Goal: Task Accomplishment & Management: Use online tool/utility

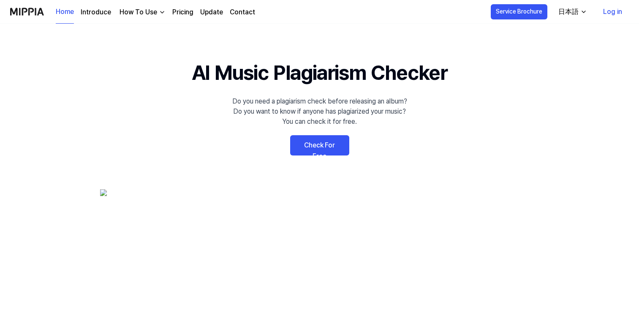
click at [327, 147] on link "Check For Free" at bounding box center [319, 145] width 59 height 20
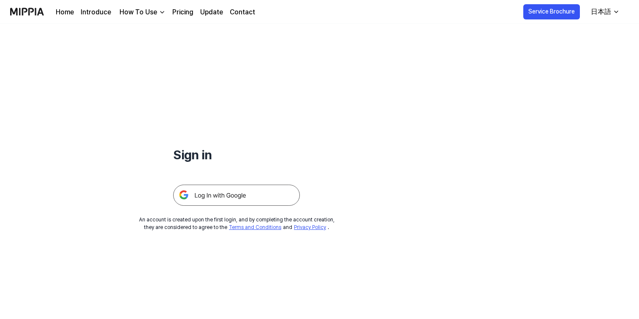
click at [231, 192] on img at bounding box center [236, 195] width 127 height 21
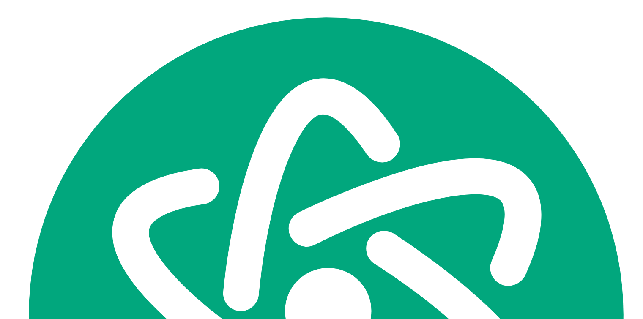
scroll to position [1786, 0]
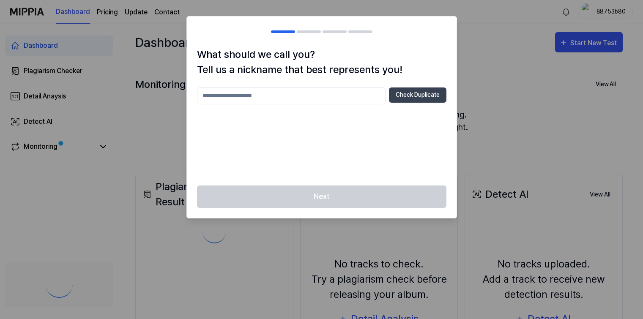
scroll to position [1786, 0]
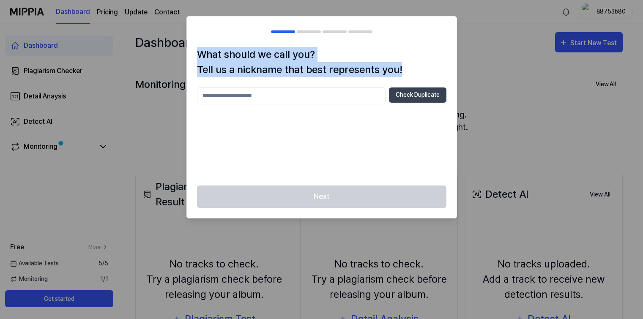
drag, startPoint x: 395, startPoint y: 71, endPoint x: 192, endPoint y: 54, distance: 204.4
type textarea "**********"
click at [192, 54] on div "What should we call you? Tell us a nickname that best represents you! Check Dup…" at bounding box center [322, 116] width 270 height 139
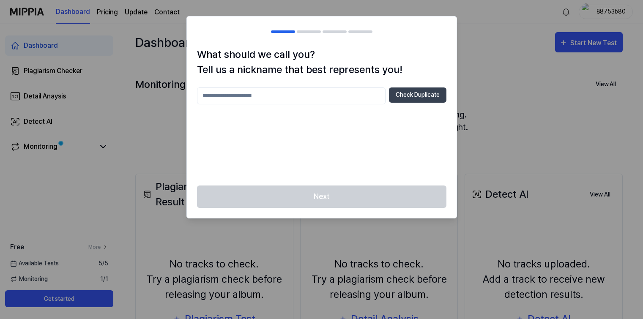
click at [192, 41] on h2 at bounding box center [322, 31] width 270 height 30
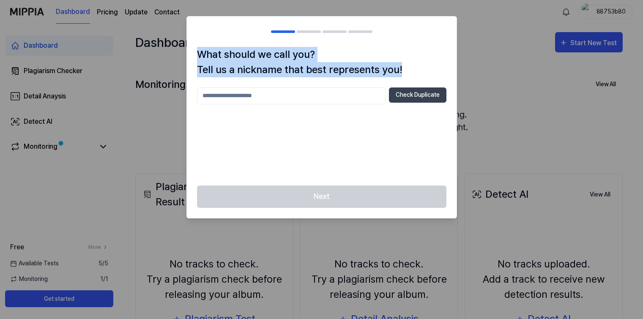
drag, startPoint x: 389, startPoint y: 71, endPoint x: 192, endPoint y: 55, distance: 197.9
click at [191, 54] on div "What should we call you? Tell us a nickname that best represents you! Check Dup…" at bounding box center [322, 116] width 270 height 139
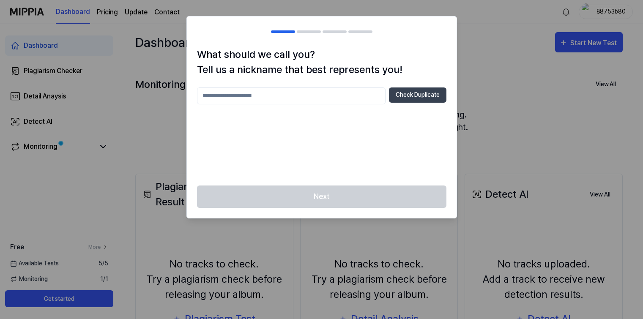
click at [191, 41] on h2 at bounding box center [322, 31] width 270 height 30
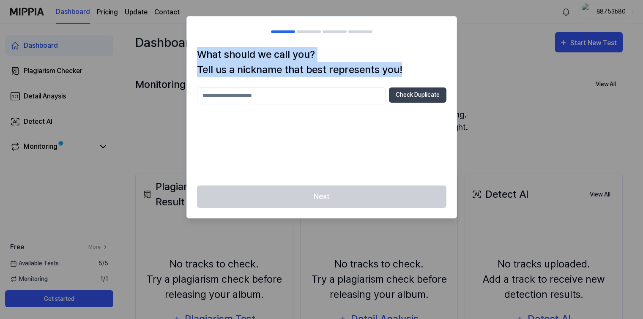
drag, startPoint x: 405, startPoint y: 72, endPoint x: 189, endPoint y: 55, distance: 216.5
click at [189, 55] on div "What should we call you? Tell us a nickname that best represents you! Check Dup…" at bounding box center [322, 116] width 270 height 139
copy h1 "What should we call you? Tell us a nickname that best represents you!"
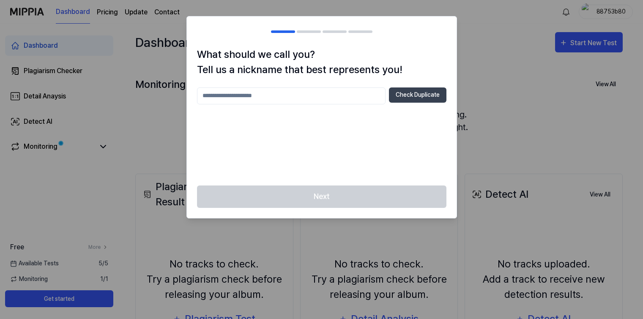
click at [243, 95] on input "text" at bounding box center [291, 95] width 188 height 17
type input "*****"
click at [416, 98] on button "Check Duplicate" at bounding box center [417, 94] width 57 height 15
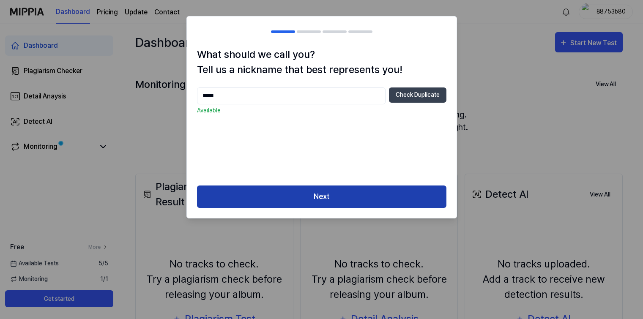
click at [346, 199] on button "Next" at bounding box center [321, 196] width 249 height 22
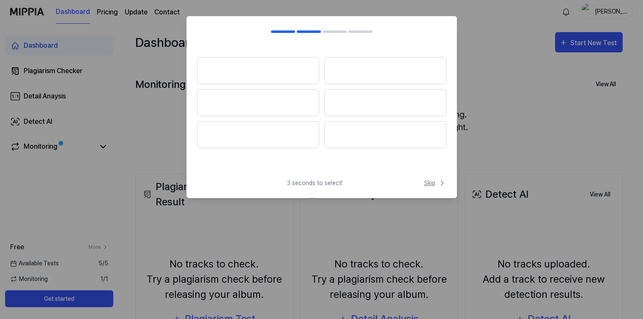
click at [429, 184] on span "Skip" at bounding box center [435, 183] width 22 height 9
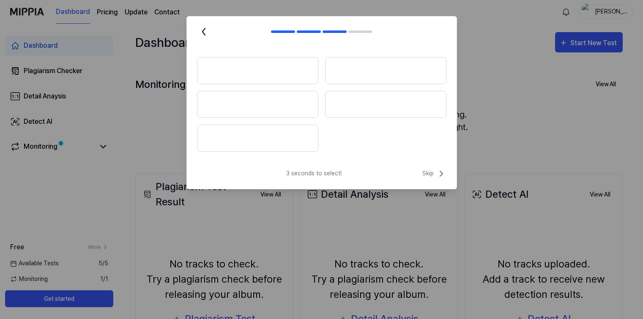
click at [429, 182] on div "3 seconds to select! Skip" at bounding box center [322, 179] width 270 height 20
click at [428, 173] on span "Skip" at bounding box center [434, 174] width 24 height 10
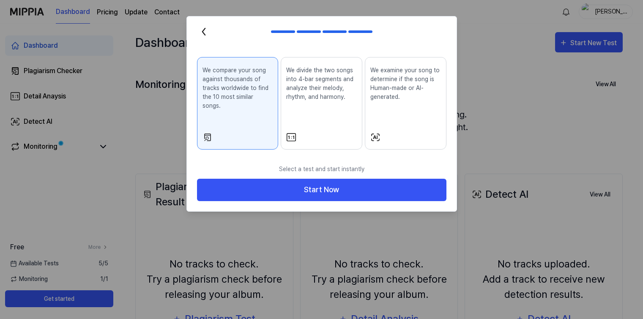
drag, startPoint x: 272, startPoint y: 98, endPoint x: 202, endPoint y: 71, distance: 74.8
click at [201, 71] on button "We compare your song against thousands of tracks worldwide to find the 10 most …" at bounding box center [238, 103] width 82 height 93
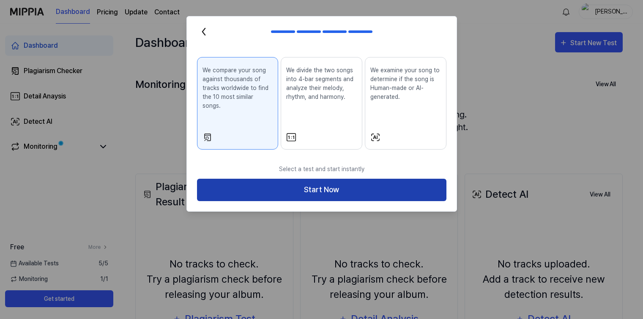
click at [316, 181] on button "Start Now" at bounding box center [321, 190] width 249 height 22
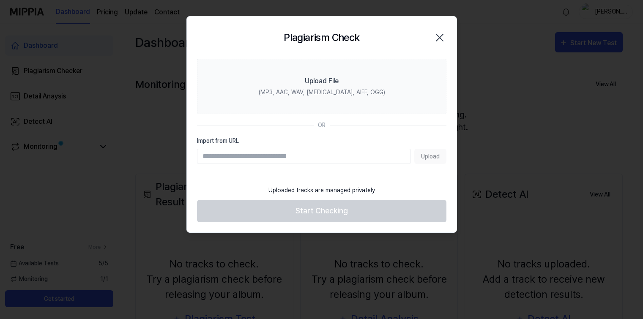
drag, startPoint x: 437, startPoint y: 37, endPoint x: 453, endPoint y: 64, distance: 32.0
click at [437, 37] on icon "button" at bounding box center [440, 38] width 14 height 14
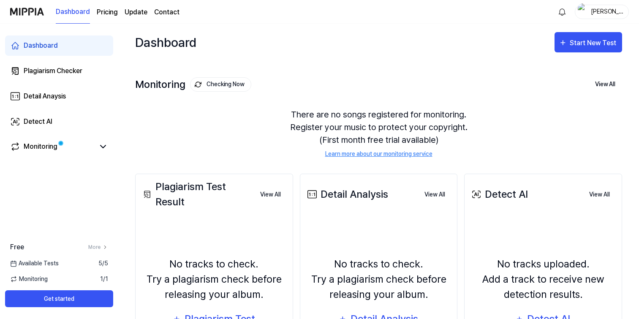
click at [351, 71] on div "Monitoring Checking Now View All Monitoring There are no songs registered for m…" at bounding box center [378, 109] width 487 height 96
click at [319, 52] on div "Dashboard Start New Test" at bounding box center [378, 42] width 487 height 37
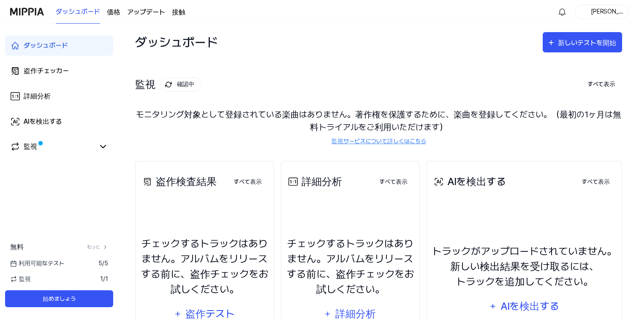
click at [377, 64] on div "監視 確認中 すべて表示 監視 モニタリング対象として登録されている楽曲はありません。著作権を保護するために、楽曲を登録してください。（最初の1ヶ月は無料トラ…" at bounding box center [378, 102] width 487 height 83
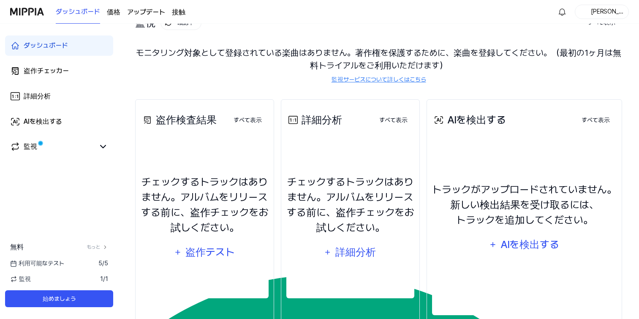
scroll to position [0, 0]
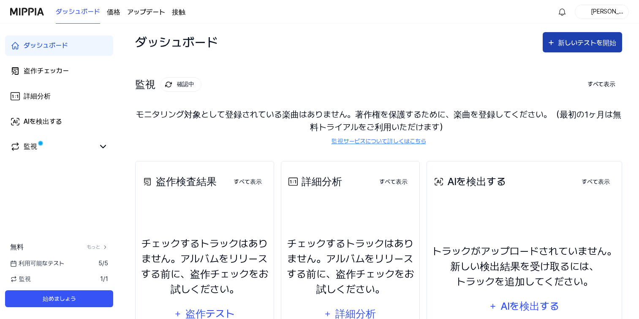
click at [588, 38] on div "新しいテストを開始" at bounding box center [588, 43] width 60 height 11
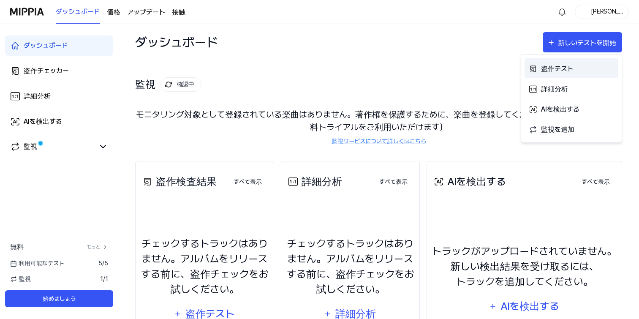
click at [558, 71] on font "盗作テスト" at bounding box center [557, 69] width 33 height 8
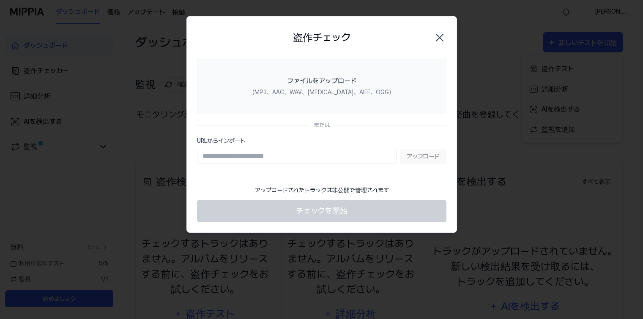
click at [423, 158] on div "アップロード" at bounding box center [321, 156] width 249 height 15
click at [359, 151] on input "URLからインポート" at bounding box center [296, 156] width 199 height 15
click at [421, 153] on div "アップロード" at bounding box center [321, 156] width 249 height 15
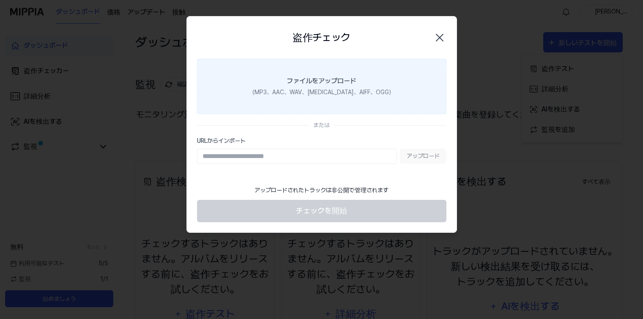
click at [344, 94] on font "（MP3、AAC、WAV、[MEDICAL_DATA]、AIFF、OGG）" at bounding box center [321, 92] width 145 height 7
click at [0, 0] on input "ファイルをアップロード （MP3、AAC、WAV、[MEDICAL_DATA]、AIFF、OGG）" at bounding box center [0, 0] width 0 height 0
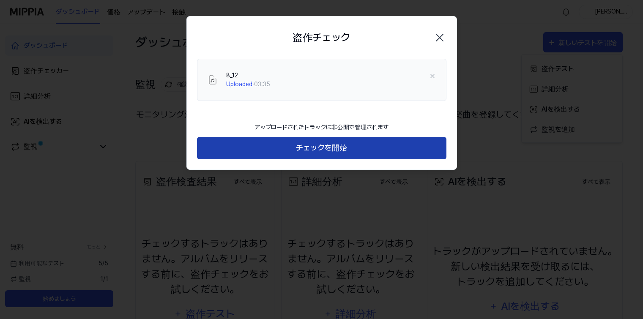
drag, startPoint x: 332, startPoint y: 150, endPoint x: 332, endPoint y: 158, distance: 7.6
click at [332, 150] on font "チェックを開始" at bounding box center [321, 147] width 51 height 9
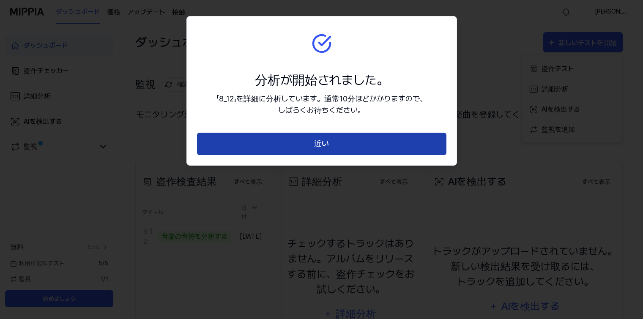
click at [339, 148] on button "近い" at bounding box center [321, 144] width 249 height 22
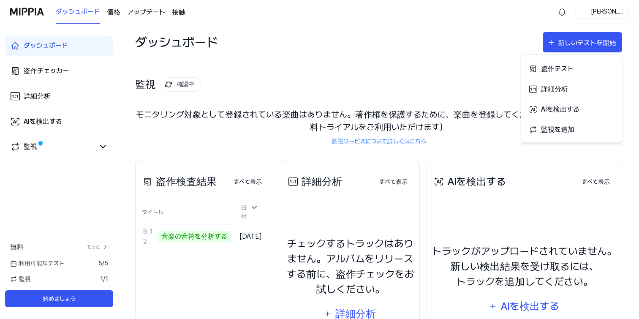
click at [311, 90] on div "監視 確認中 すべて表示" at bounding box center [378, 85] width 487 height 14
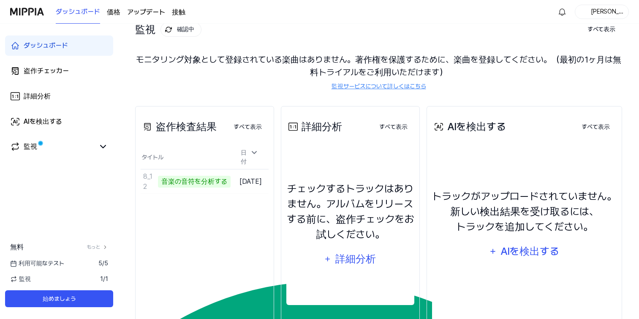
scroll to position [57, 0]
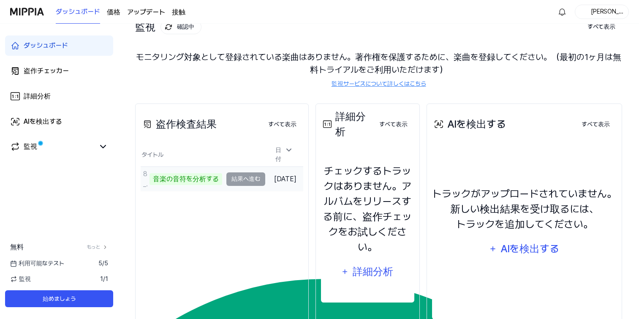
click at [250, 177] on td "8_12 音楽の音符を分析する 結果へ進む" at bounding box center [203, 179] width 125 height 24
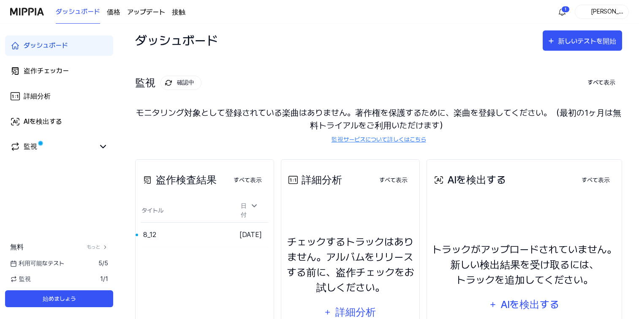
scroll to position [0, 0]
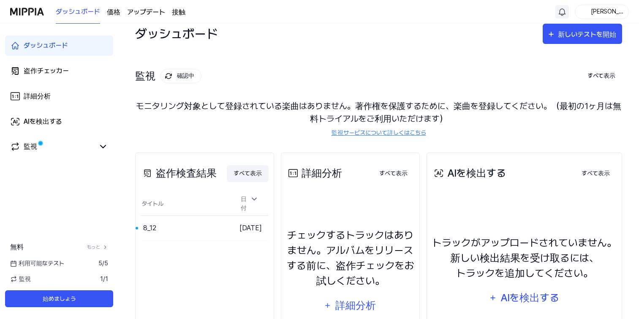
scroll to position [9, 0]
click at [586, 35] on font "新しいテストを開始" at bounding box center [587, 34] width 58 height 8
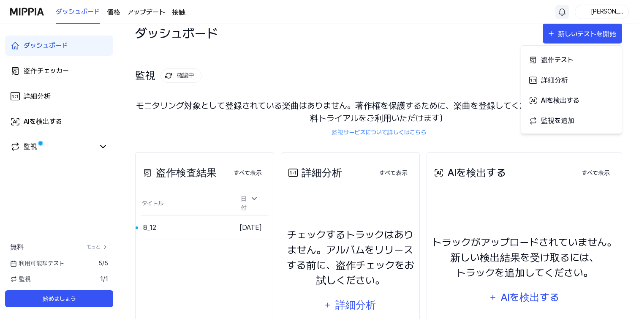
drag, startPoint x: 389, startPoint y: 17, endPoint x: 374, endPoint y: 26, distance: 17.2
click at [389, 17] on div "ダッシュボード 価格 アップデート 接触 [PERSON_NAME]" at bounding box center [319, 11] width 619 height 23
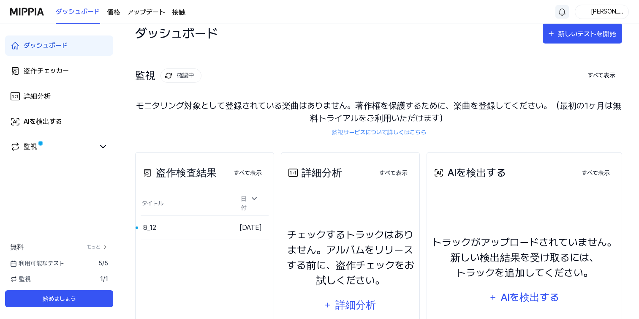
click at [288, 42] on div "ダッシュボード 新しいテストを開始" at bounding box center [378, 33] width 487 height 37
click at [197, 225] on font "結果へ進む" at bounding box center [211, 227] width 29 height 7
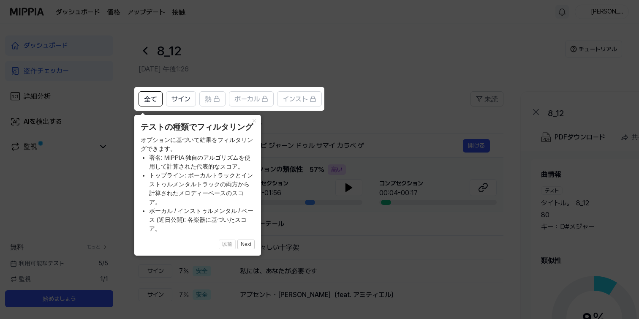
click at [406, 107] on icon at bounding box center [321, 159] width 643 height 319
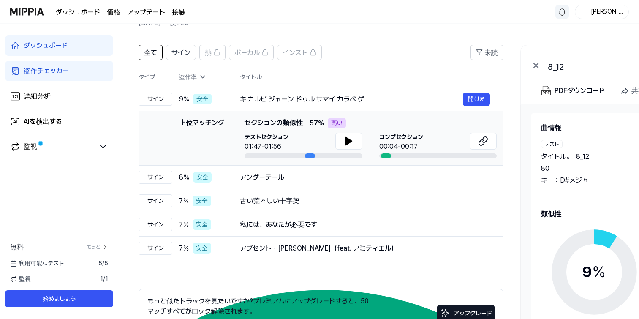
scroll to position [62, 0]
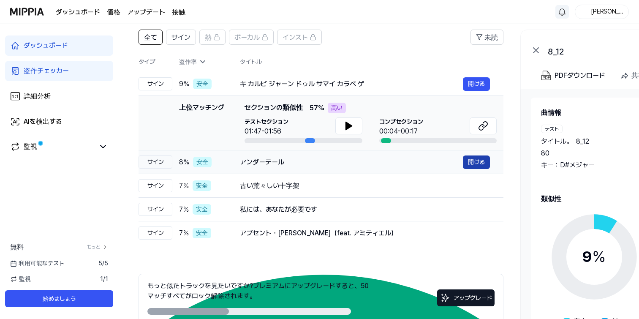
click at [477, 166] on font "開ける" at bounding box center [476, 161] width 17 height 9
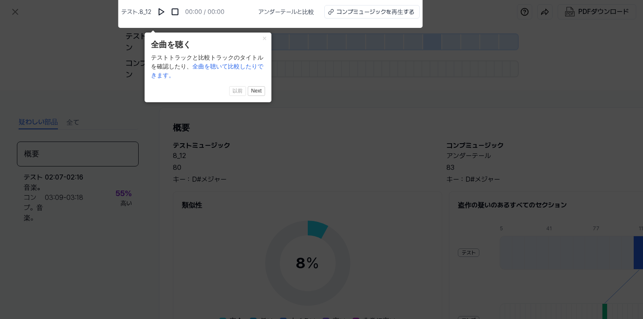
click at [365, 146] on icon at bounding box center [321, 157] width 643 height 323
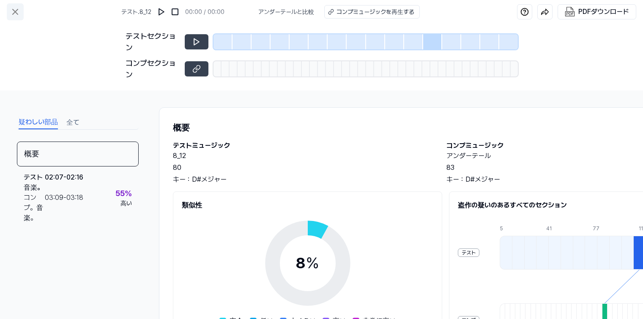
click at [11, 10] on icon at bounding box center [15, 12] width 10 height 10
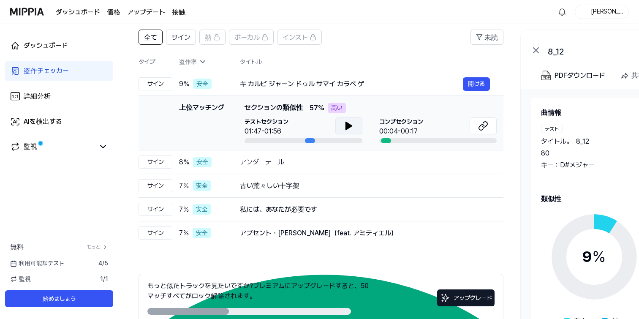
click at [348, 128] on icon at bounding box center [349, 126] width 6 height 8
click at [350, 128] on icon at bounding box center [351, 126] width 2 height 7
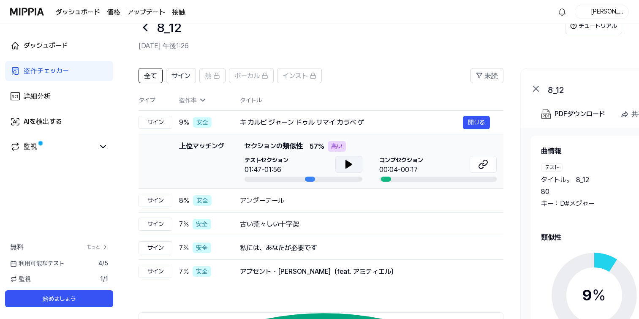
scroll to position [20, 0]
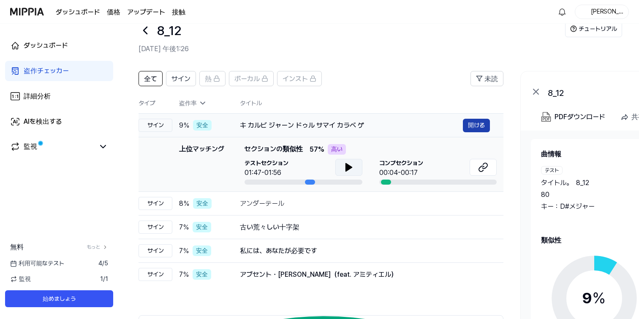
click at [482, 126] on font "開ける" at bounding box center [476, 125] width 17 height 7
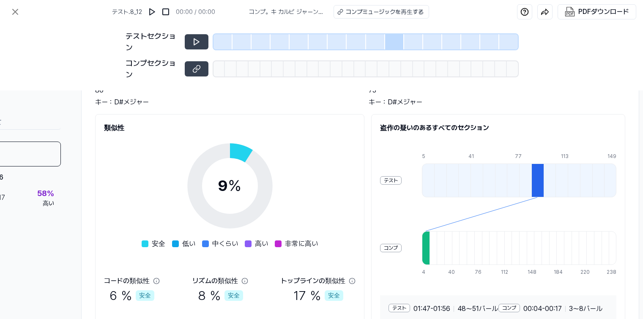
scroll to position [77, 94]
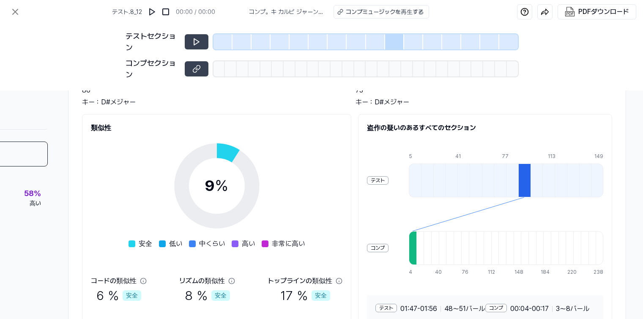
click at [522, 171] on div at bounding box center [524, 180] width 12 height 34
click at [409, 238] on div at bounding box center [412, 248] width 8 height 34
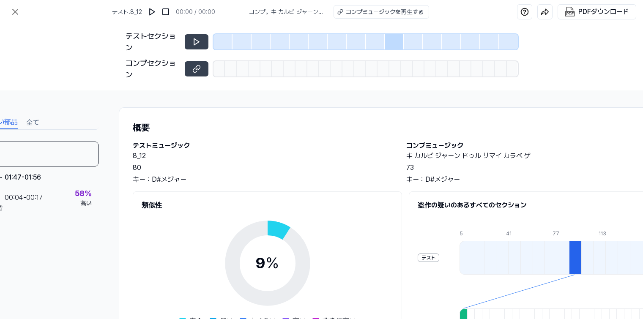
scroll to position [0, 0]
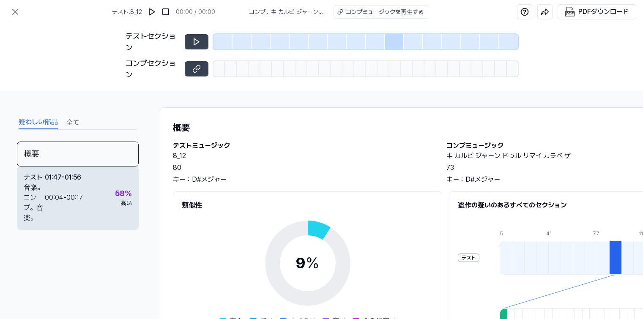
click at [79, 200] on font "00:17" at bounding box center [74, 197] width 16 height 8
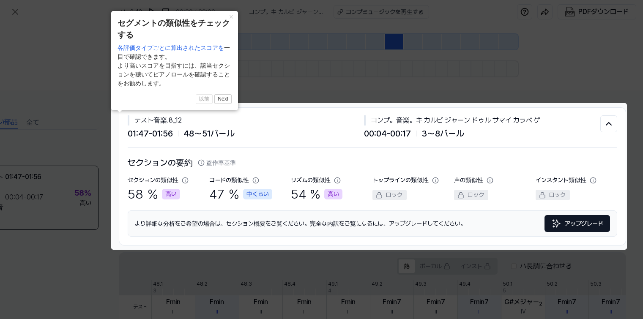
click at [380, 88] on icon at bounding box center [321, 159] width 643 height 319
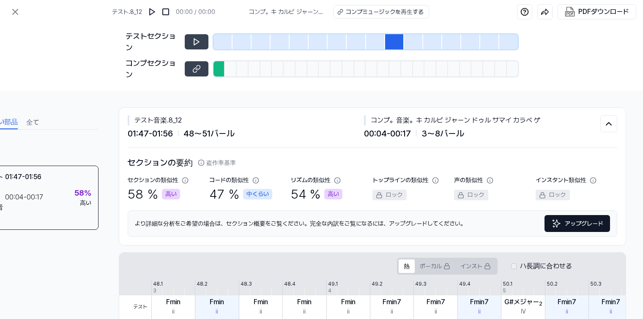
scroll to position [0, 0]
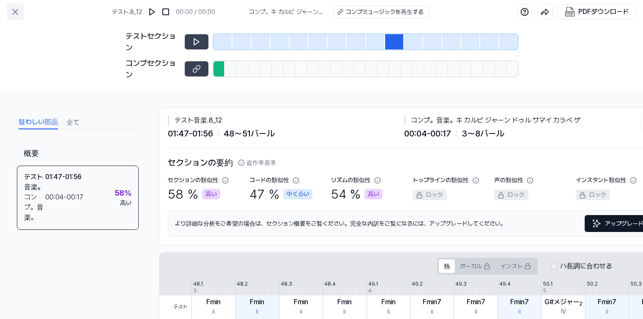
click at [11, 12] on icon at bounding box center [15, 12] width 10 height 10
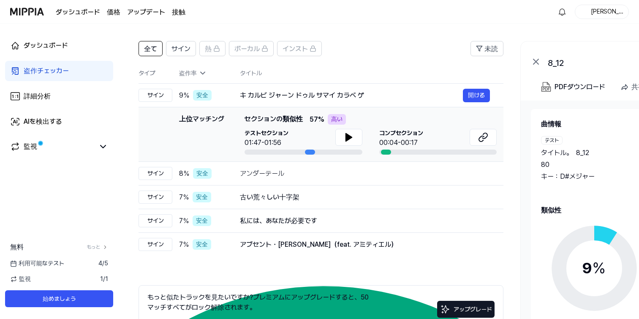
scroll to position [34, 0]
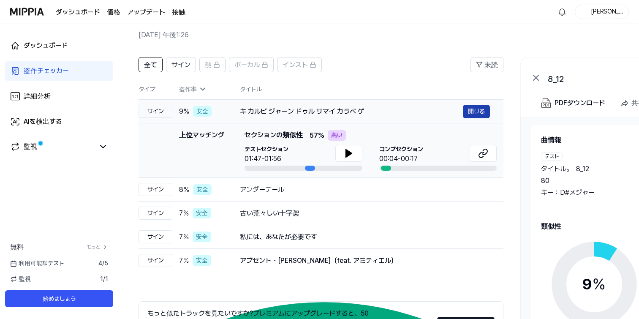
click at [473, 114] on font "開ける" at bounding box center [476, 111] width 17 height 7
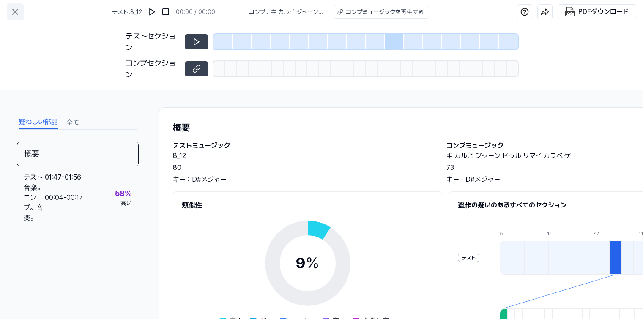
click at [18, 13] on icon at bounding box center [15, 12] width 10 height 10
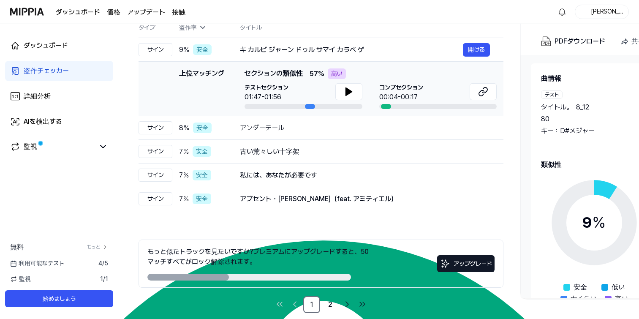
scroll to position [107, 0]
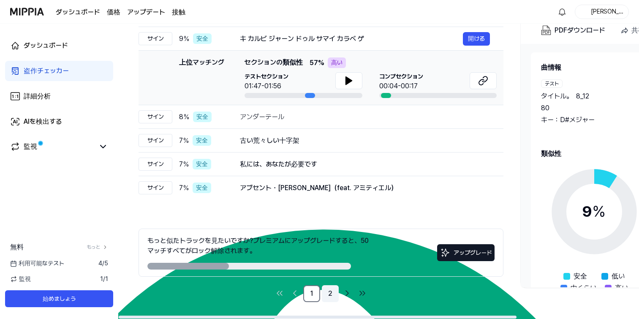
click at [333, 294] on link "2" at bounding box center [330, 293] width 17 height 17
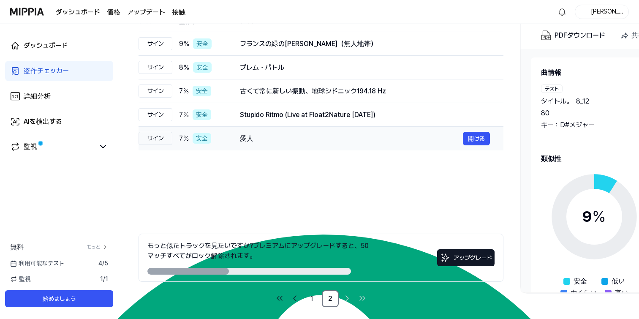
scroll to position [107, 0]
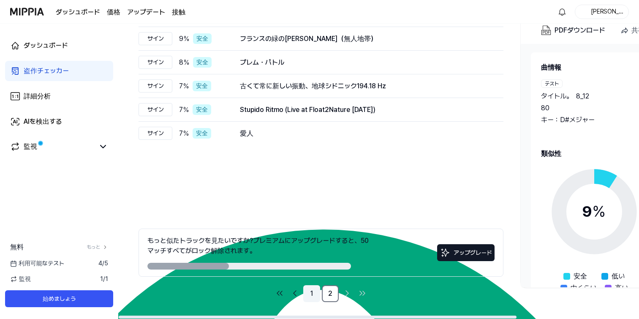
click at [314, 294] on link "1" at bounding box center [311, 293] width 17 height 17
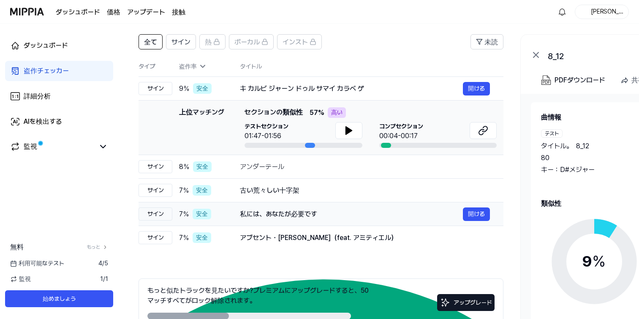
scroll to position [35, 0]
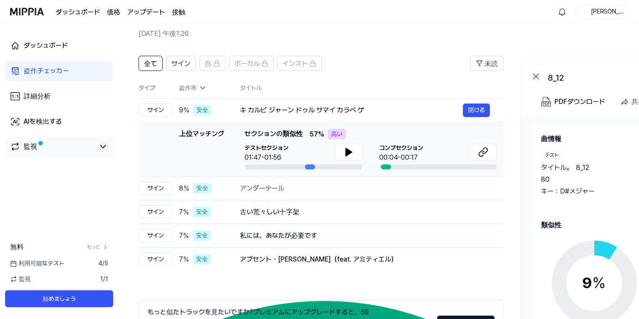
click at [102, 148] on icon at bounding box center [103, 147] width 10 height 10
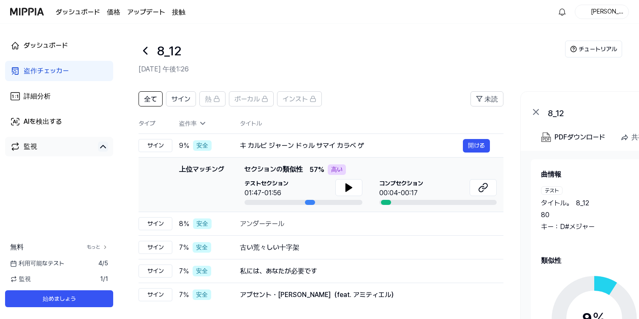
click at [94, 245] on font "もっと" at bounding box center [94, 247] width 14 height 6
click at [537, 112] on icon at bounding box center [536, 112] width 10 height 10
click at [412, 71] on h2 "[DATE] 午後1:26" at bounding box center [352, 69] width 427 height 10
click at [348, 189] on icon at bounding box center [349, 188] width 6 height 8
click at [348, 189] on icon at bounding box center [349, 187] width 10 height 10
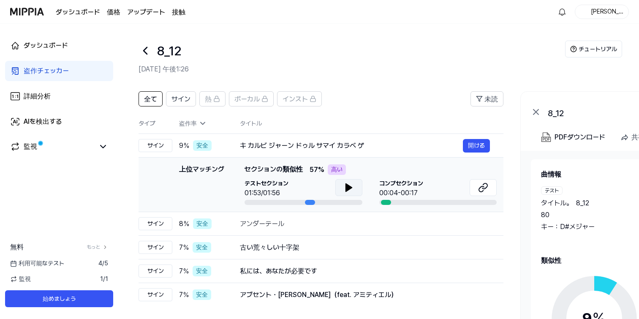
click at [316, 65] on h2 "[DATE] 午後1:26" at bounding box center [352, 69] width 427 height 10
click at [298, 98] on font "インスト" at bounding box center [295, 99] width 25 height 8
click at [49, 49] on font "ダッシュボード" at bounding box center [46, 45] width 44 height 8
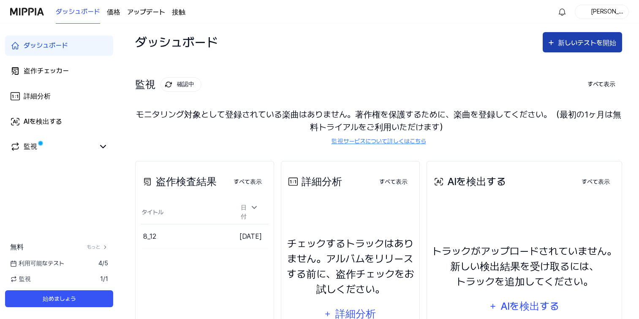
click at [568, 48] on div "新しいテストを開始" at bounding box center [588, 43] width 60 height 11
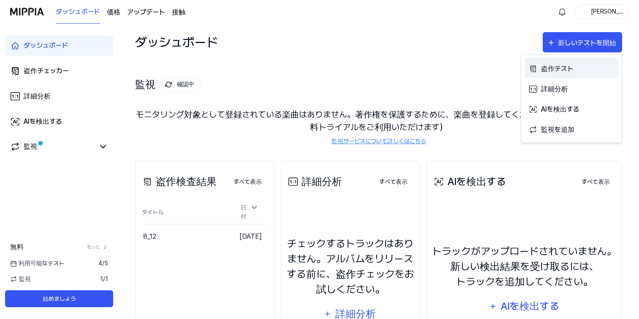
click at [564, 71] on font "盗作テスト" at bounding box center [557, 69] width 33 height 8
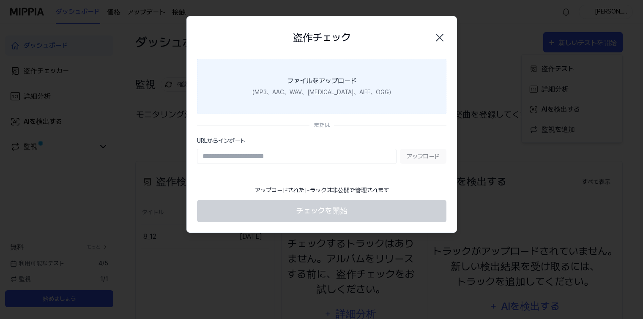
click at [326, 84] on font "ファイルをアップロード" at bounding box center [321, 81] width 70 height 8
click at [0, 0] on input "ファイルをアップロード （MP3、AAC、WAV、[MEDICAL_DATA]、AIFF、OGG）" at bounding box center [0, 0] width 0 height 0
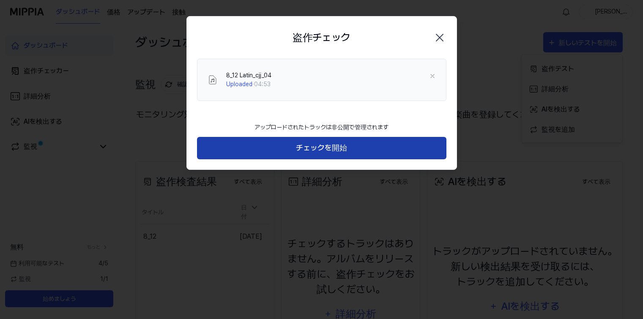
click at [326, 149] on font "チェックを開始" at bounding box center [321, 147] width 51 height 9
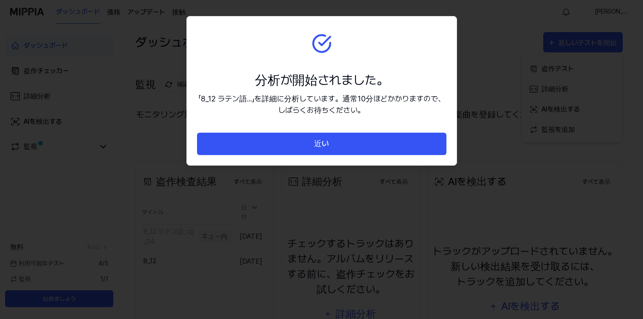
drag, startPoint x: 319, startPoint y: 147, endPoint x: 314, endPoint y: 159, distance: 13.0
click at [319, 147] on font "近い" at bounding box center [321, 143] width 15 height 9
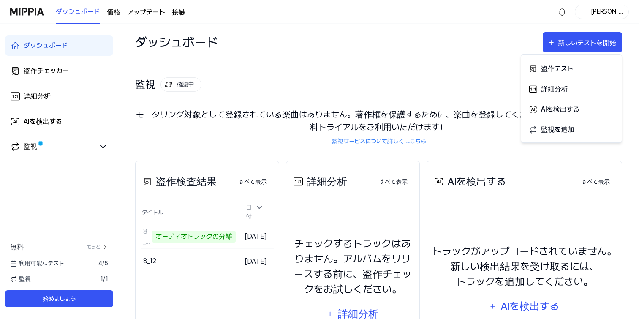
click at [304, 54] on div "ダッシュボード 新しいテストを開始" at bounding box center [378, 42] width 487 height 37
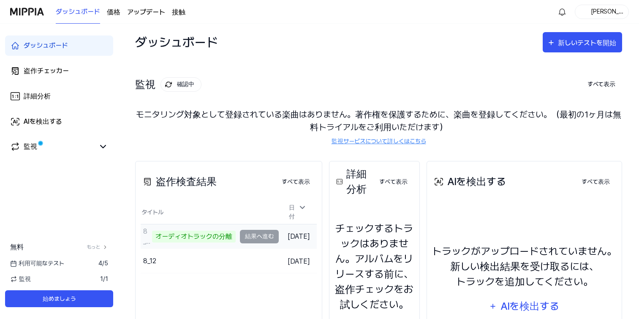
click at [263, 232] on td "8_12 ラテン語_cjj_04 オーディオトラックの分離 結果へ進む" at bounding box center [210, 236] width 138 height 24
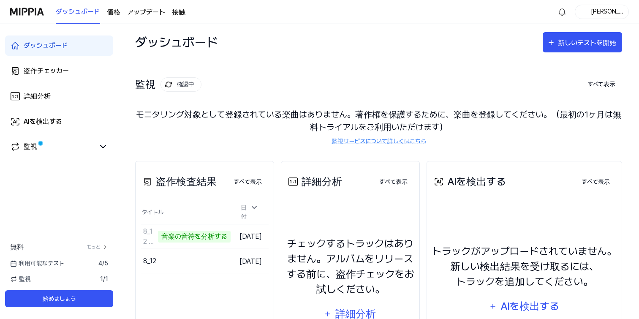
click at [301, 80] on div "監視 確認中 すべて表示" at bounding box center [378, 85] width 487 height 14
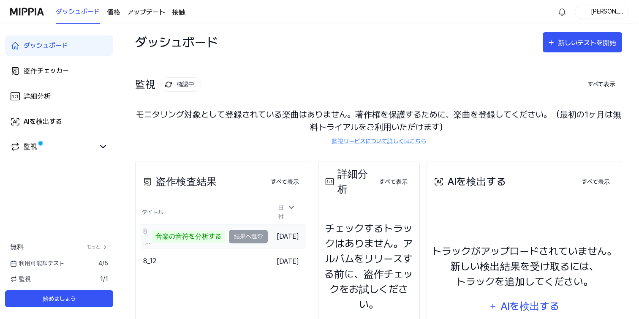
click at [243, 232] on td "8_12 ラテン語_cjj_04 音楽の音符を分析する 結果へ進む" at bounding box center [204, 236] width 127 height 24
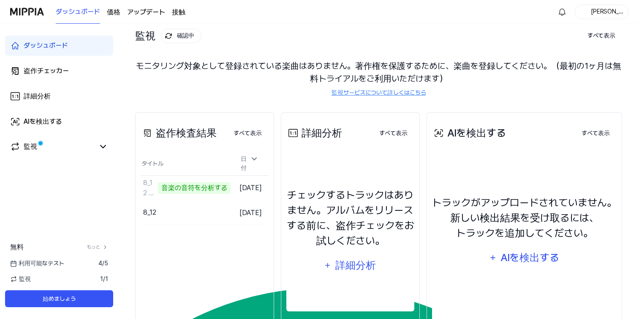
scroll to position [36, 0]
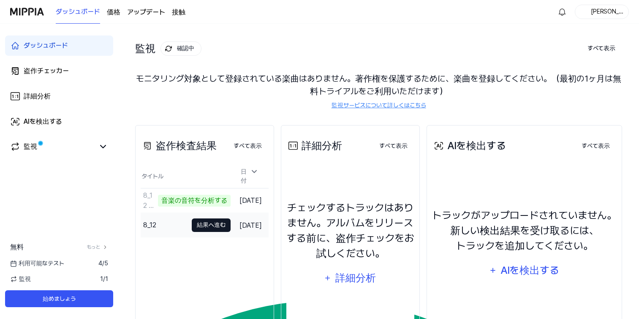
click at [210, 221] on font "結果へ進む" at bounding box center [211, 224] width 29 height 7
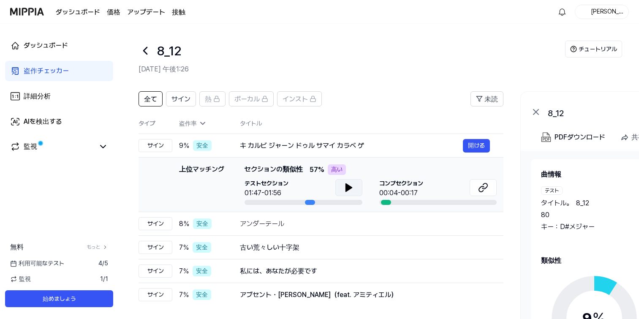
click at [351, 187] on icon at bounding box center [349, 188] width 6 height 8
click at [143, 52] on icon at bounding box center [146, 51] width 14 height 14
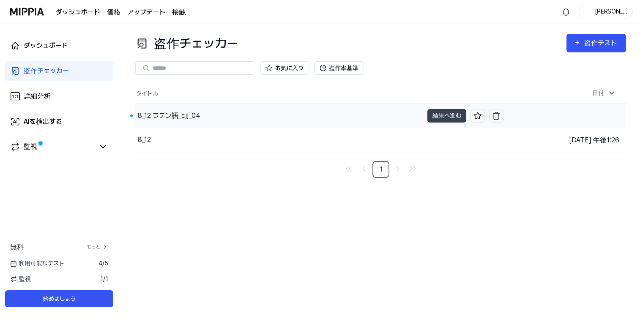
click at [179, 116] on font "8_12 ラテン語_cjj_04" at bounding box center [169, 116] width 62 height 8
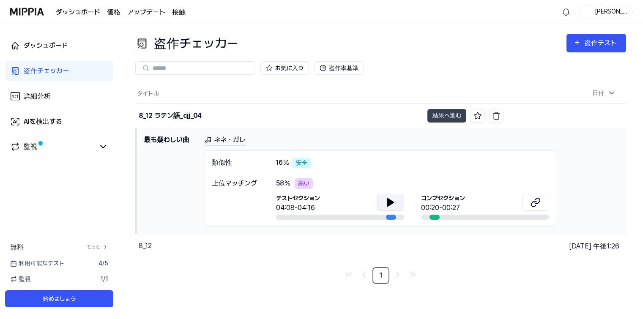
click at [392, 198] on icon at bounding box center [390, 202] width 10 height 10
click at [30, 65] on link "盗作チェッカー" at bounding box center [59, 71] width 108 height 20
click at [256, 254] on div "8_12" at bounding box center [279, 246] width 287 height 24
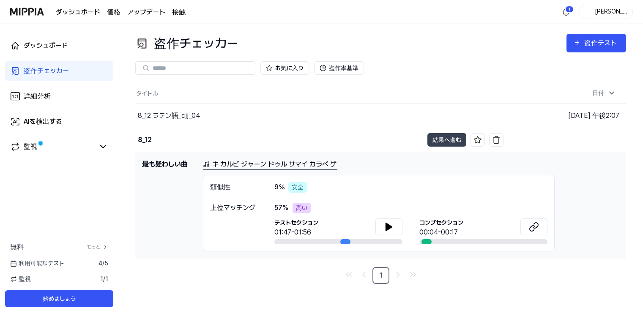
click at [295, 164] on font "キ カルビ ジャーン ドゥル サマイ カラベ ゲ" at bounding box center [274, 164] width 124 height 8
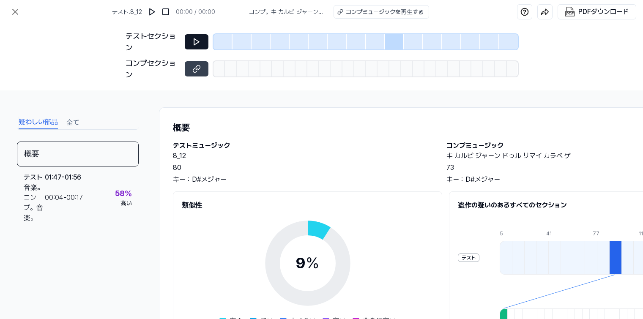
click at [197, 42] on icon at bounding box center [196, 42] width 5 height 6
click at [199, 42] on icon at bounding box center [196, 42] width 8 height 8
click at [152, 11] on img at bounding box center [152, 12] width 8 height 8
click at [199, 41] on icon at bounding box center [196, 42] width 8 height 8
click at [19, 13] on icon at bounding box center [15, 12] width 10 height 10
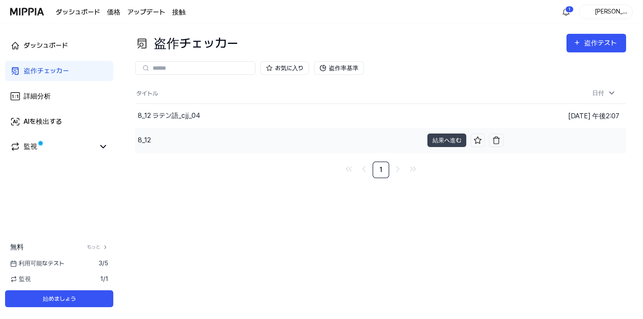
click at [289, 138] on div "8_12" at bounding box center [279, 140] width 288 height 24
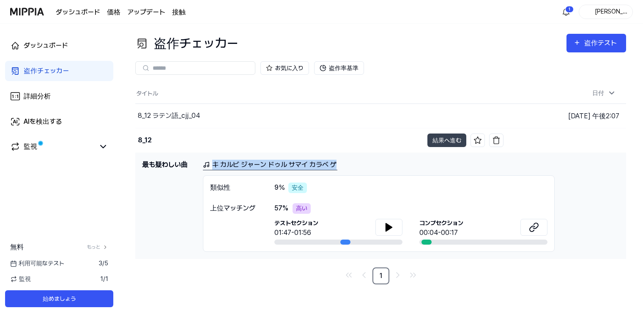
drag, startPoint x: 337, startPoint y: 166, endPoint x: 212, endPoint y: 163, distance: 125.1
click at [212, 163] on div "キ カルビ ジャーン ドゥル サマイ カラベ ゲ" at bounding box center [411, 165] width 416 height 11
copy font "キ カルビ ジャーン ドゥル サマイ カラベ ゲ"
click at [589, 167] on div "キ カルビ ジャーン ドゥル サマイ カラベ ゲ" at bounding box center [411, 165] width 416 height 11
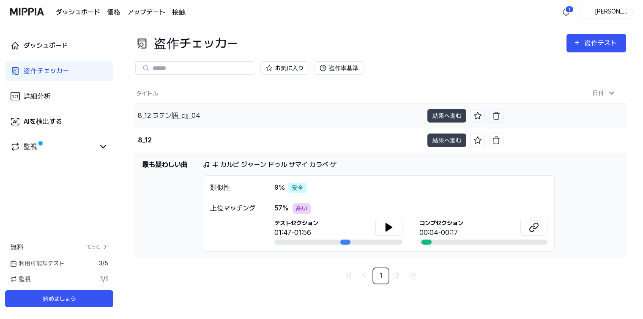
click at [166, 112] on font "8_12 ラテン語_cjj_04" at bounding box center [169, 116] width 62 height 8
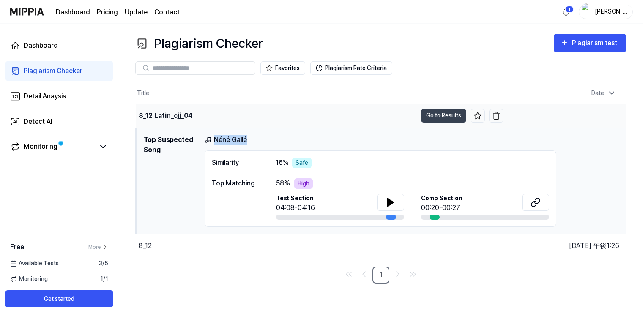
drag, startPoint x: 253, startPoint y: 140, endPoint x: 248, endPoint y: 139, distance: 6.0
click at [248, 139] on div "Néné Gallé" at bounding box center [411, 140] width 414 height 11
drag, startPoint x: 242, startPoint y: 141, endPoint x: 247, endPoint y: 141, distance: 4.7
click at [247, 141] on div "Néné Gallé" at bounding box center [411, 140] width 414 height 11
click at [241, 141] on link "Néné Gallé" at bounding box center [225, 140] width 43 height 11
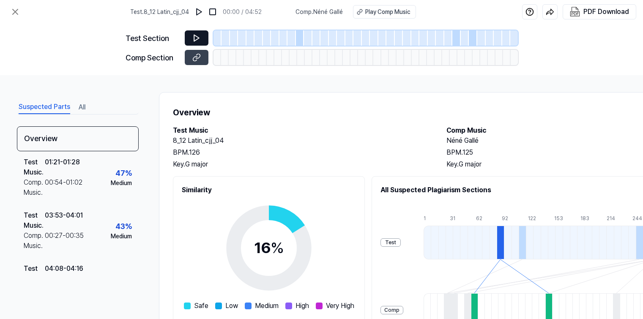
click at [195, 38] on icon at bounding box center [196, 38] width 8 height 8
click at [195, 36] on icon at bounding box center [196, 38] width 5 height 6
click at [197, 38] on icon at bounding box center [196, 38] width 5 height 6
click at [299, 39] on div at bounding box center [300, 37] width 8 height 15
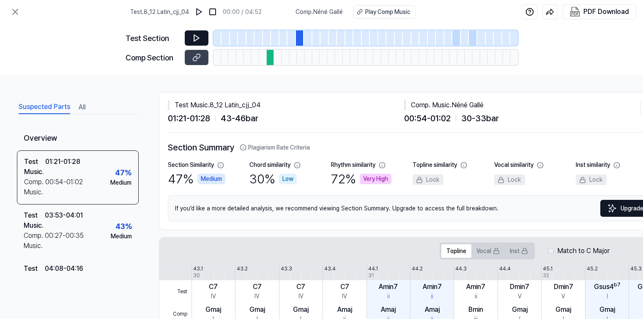
click at [196, 38] on icon at bounding box center [196, 38] width 8 height 8
click at [15, 10] on icon at bounding box center [15, 12] width 10 height 10
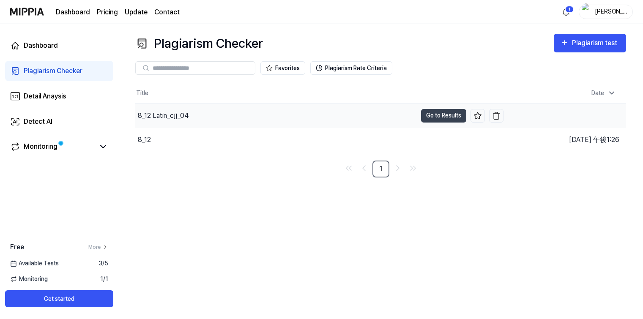
click at [175, 117] on div "8_12 Latin_cjj_04" at bounding box center [163, 116] width 51 height 10
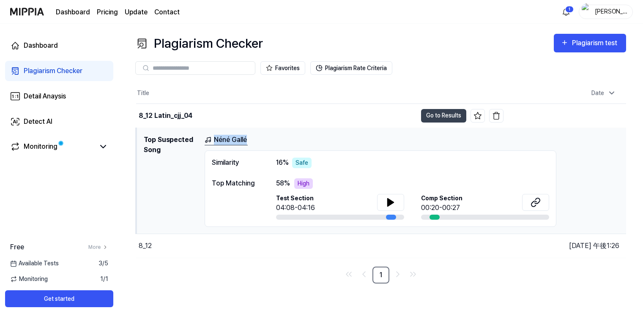
drag, startPoint x: 240, startPoint y: 142, endPoint x: 246, endPoint y: 142, distance: 6.4
click at [246, 142] on div "Néné Gallé" at bounding box center [411, 140] width 414 height 11
copy link "Néné Gallé"
click at [331, 111] on div "8_12 Latin_cjj_04" at bounding box center [276, 116] width 280 height 24
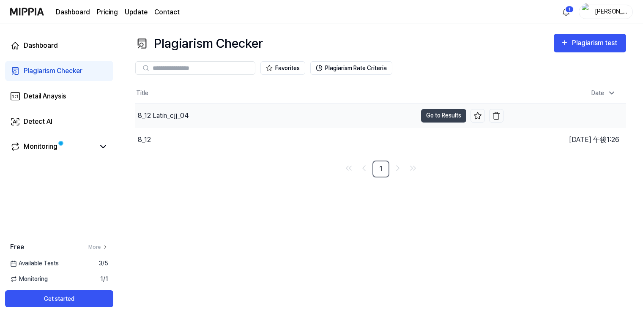
drag, startPoint x: 214, startPoint y: 116, endPoint x: 216, endPoint y: 123, distance: 7.0
click at [214, 116] on div "8_12 Latin_cjj_04" at bounding box center [275, 116] width 281 height 24
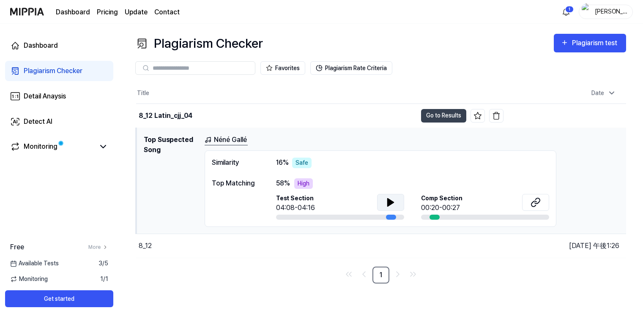
click at [391, 201] on icon at bounding box center [390, 203] width 6 height 8
click at [391, 201] on icon at bounding box center [392, 202] width 2 height 7
